Goal: Information Seeking & Learning: Learn about a topic

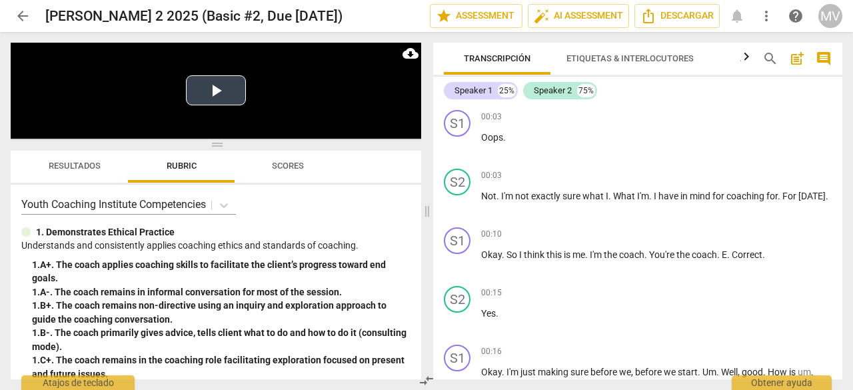
click at [215, 95] on button "Play Video" at bounding box center [216, 90] width 60 height 30
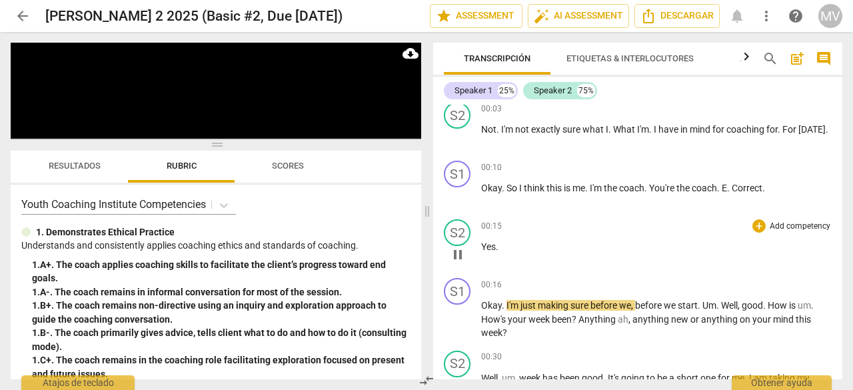
scroll to position [133, 0]
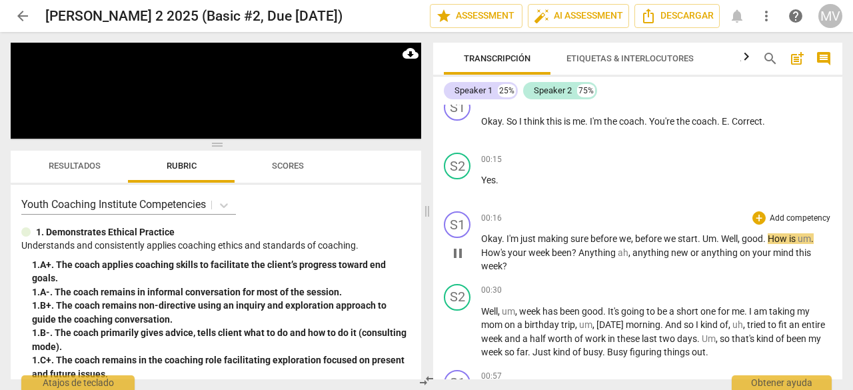
click at [481, 251] on span "How's" at bounding box center [494, 252] width 27 height 11
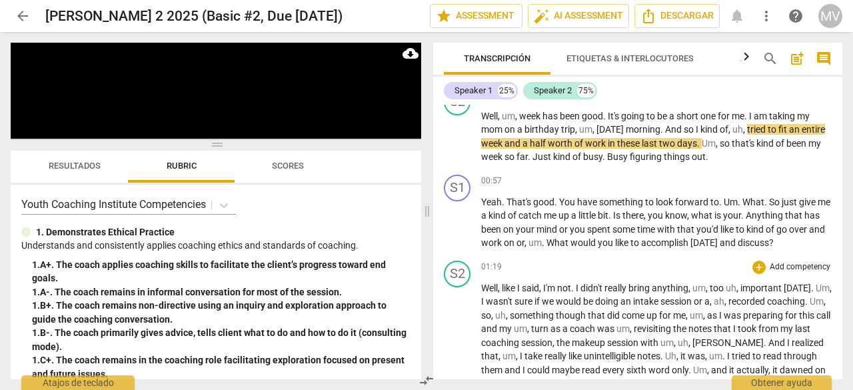
scroll to position [333, 0]
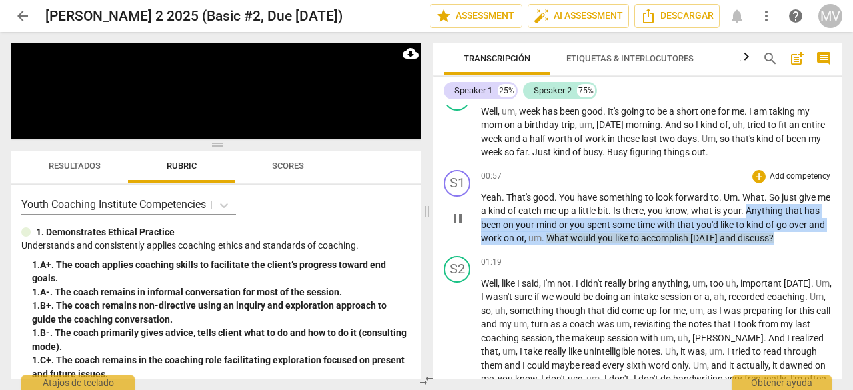
drag, startPoint x: 765, startPoint y: 210, endPoint x: 823, endPoint y: 247, distance: 68.4
click at [823, 247] on div "S1 play_arrow pause 00:57 + Add competency keyboard_arrow_right Yeah . That's g…" at bounding box center [637, 208] width 409 height 86
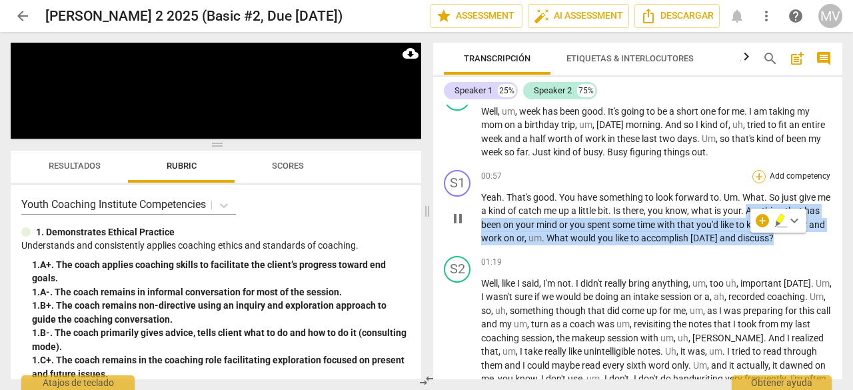
click at [753, 178] on div "+" at bounding box center [758, 176] width 13 height 13
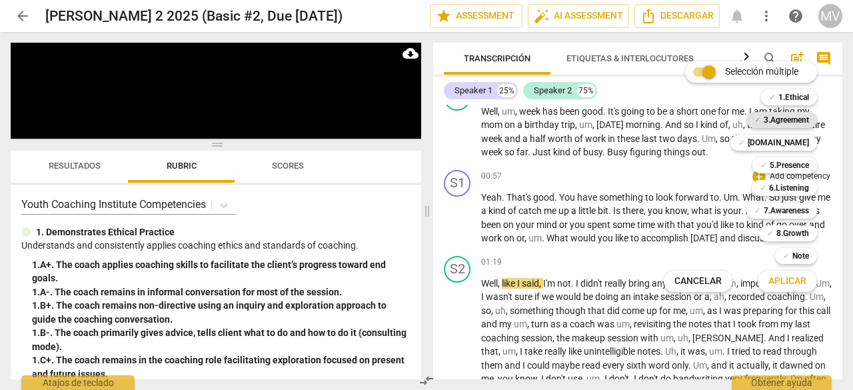
click at [799, 118] on b "3.Agreement" at bounding box center [785, 120] width 45 height 16
click at [769, 279] on span "Aplicar" at bounding box center [787, 280] width 38 height 13
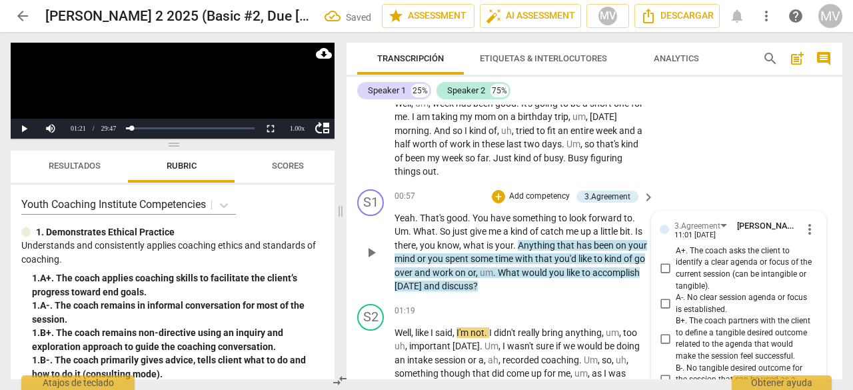
scroll to position [345, 0]
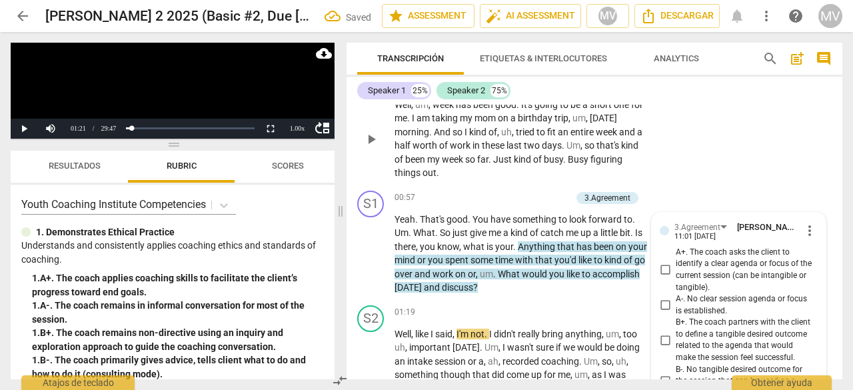
click at [738, 149] on div "S2 play_arrow pause 00:30 + Add competency keyboard_arrow_right Well , um , wee…" at bounding box center [594, 128] width 496 height 115
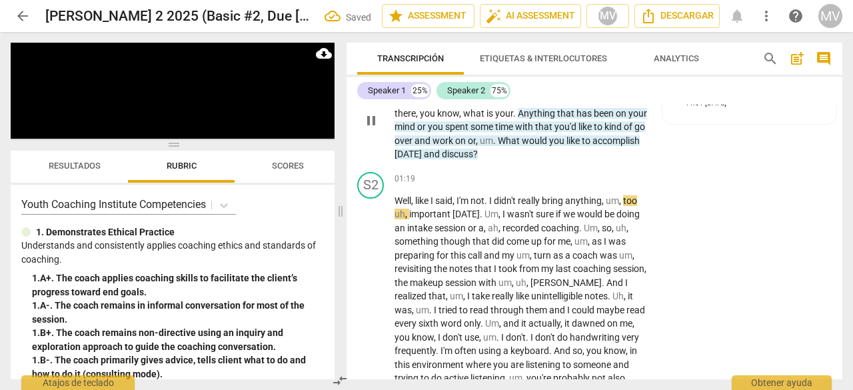
scroll to position [545, 0]
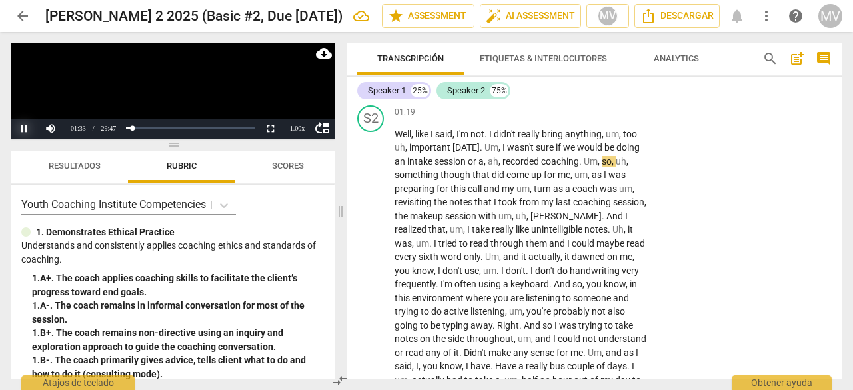
click at [20, 125] on button "Pause" at bounding box center [24, 129] width 27 height 20
